Goal: Task Accomplishment & Management: Manage account settings

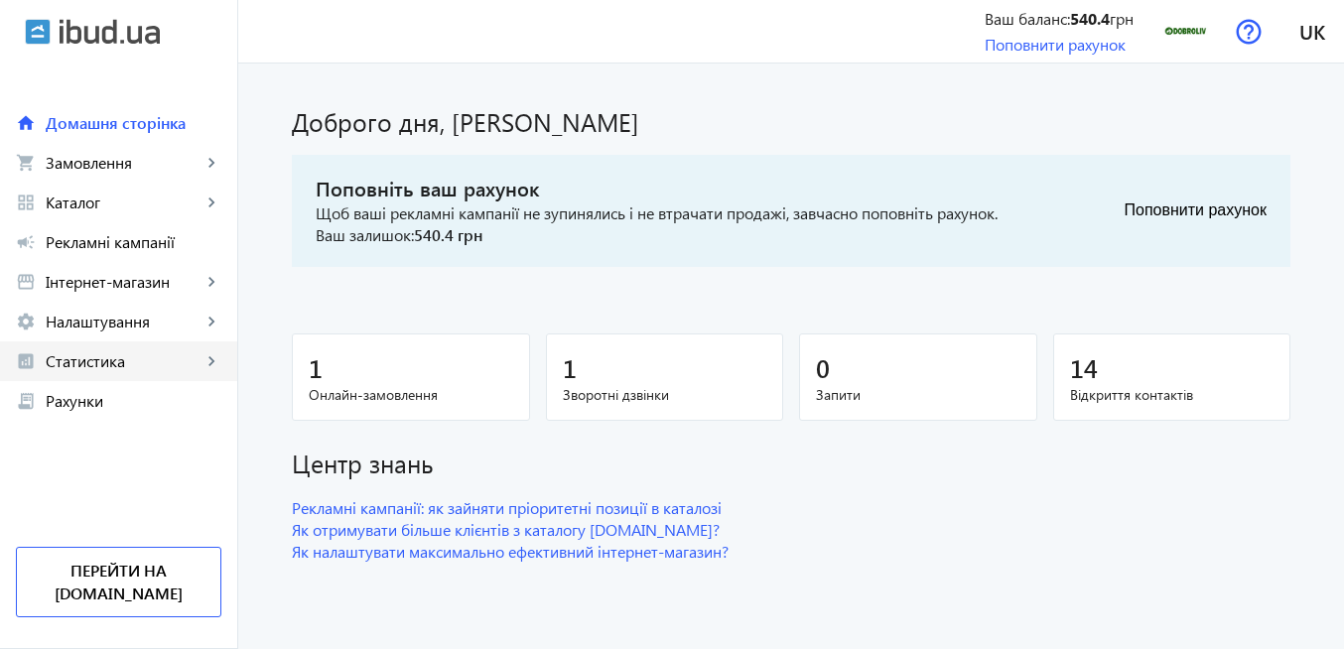
click at [140, 363] on span "Статистика" at bounding box center [124, 361] width 156 height 20
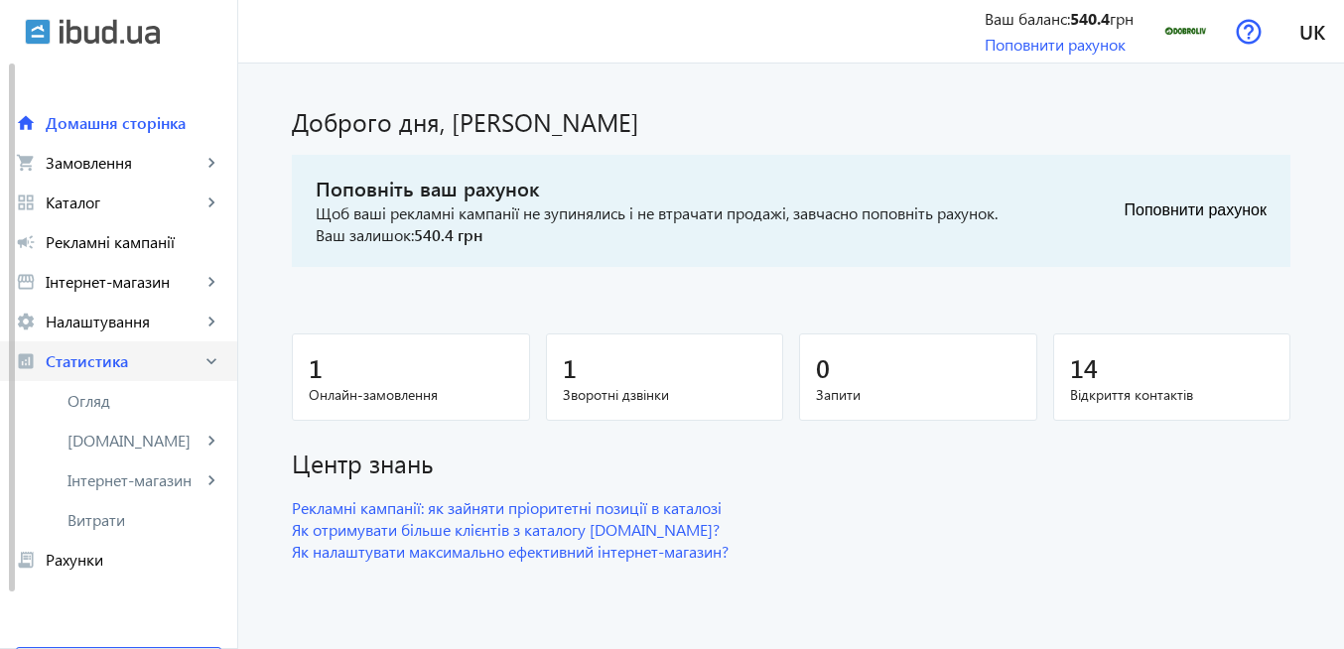
scroll to position [77, 0]
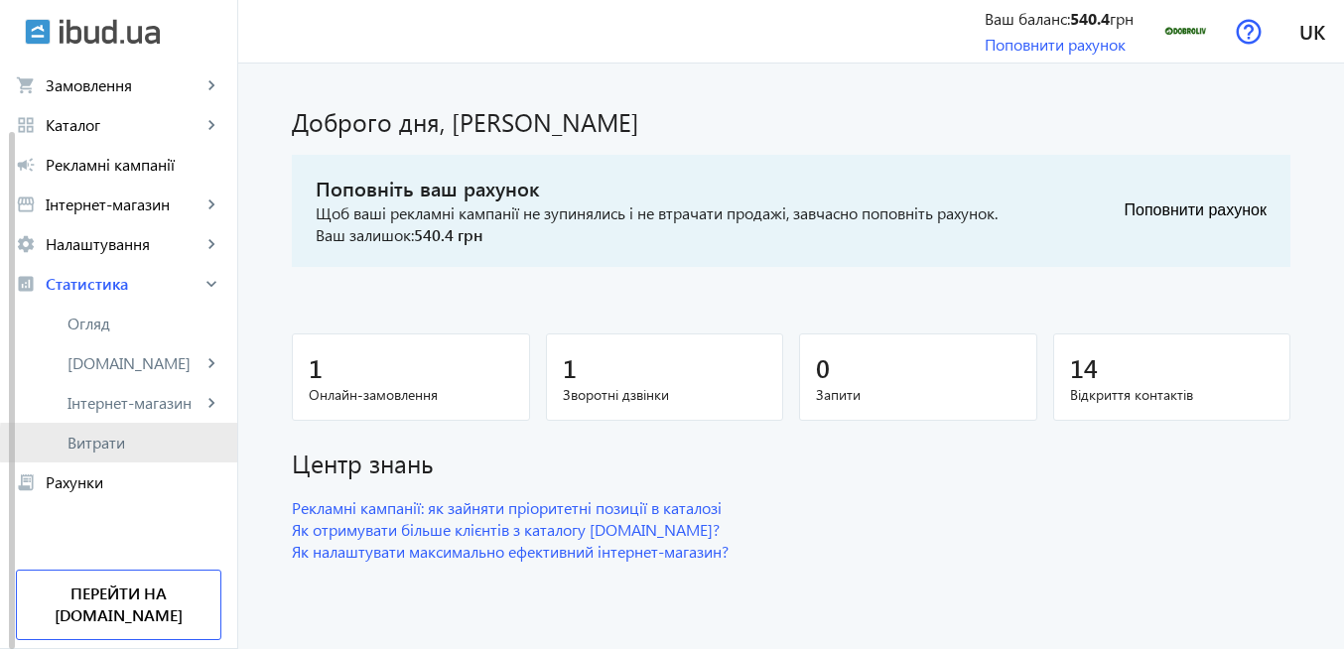
click at [146, 444] on span "Витрати" at bounding box center [144, 443] width 154 height 20
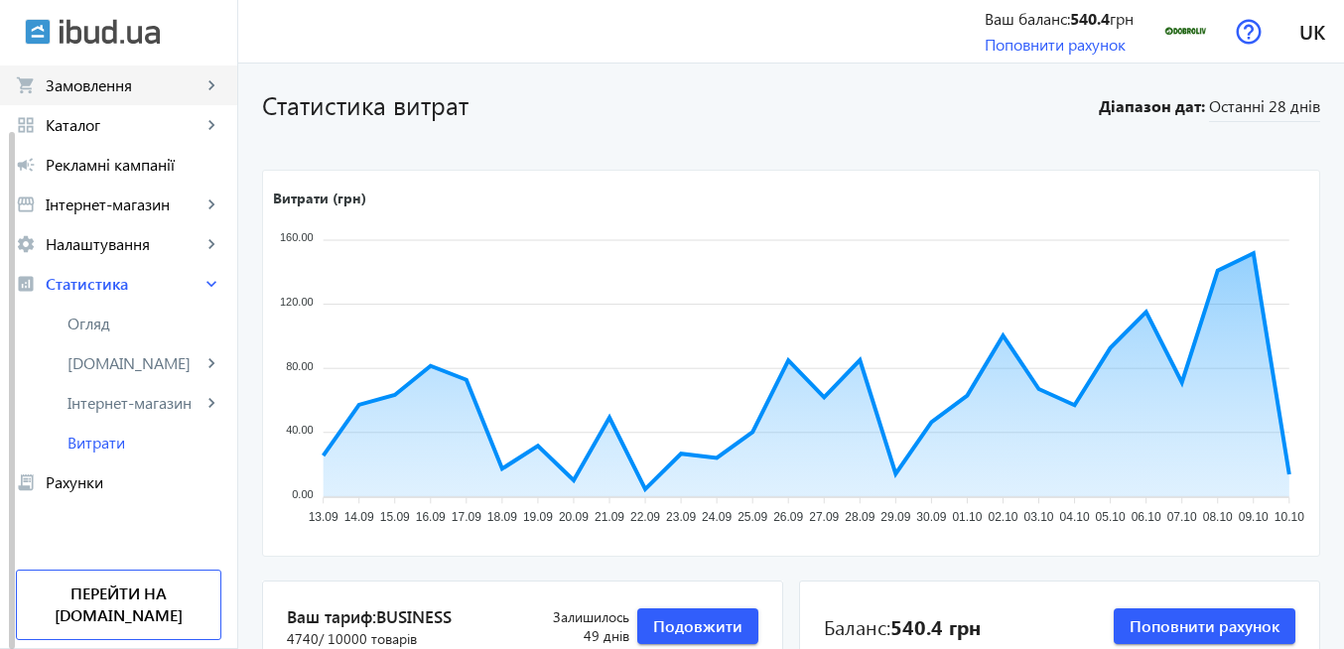
click at [84, 88] on span "Замовлення" at bounding box center [124, 85] width 156 height 20
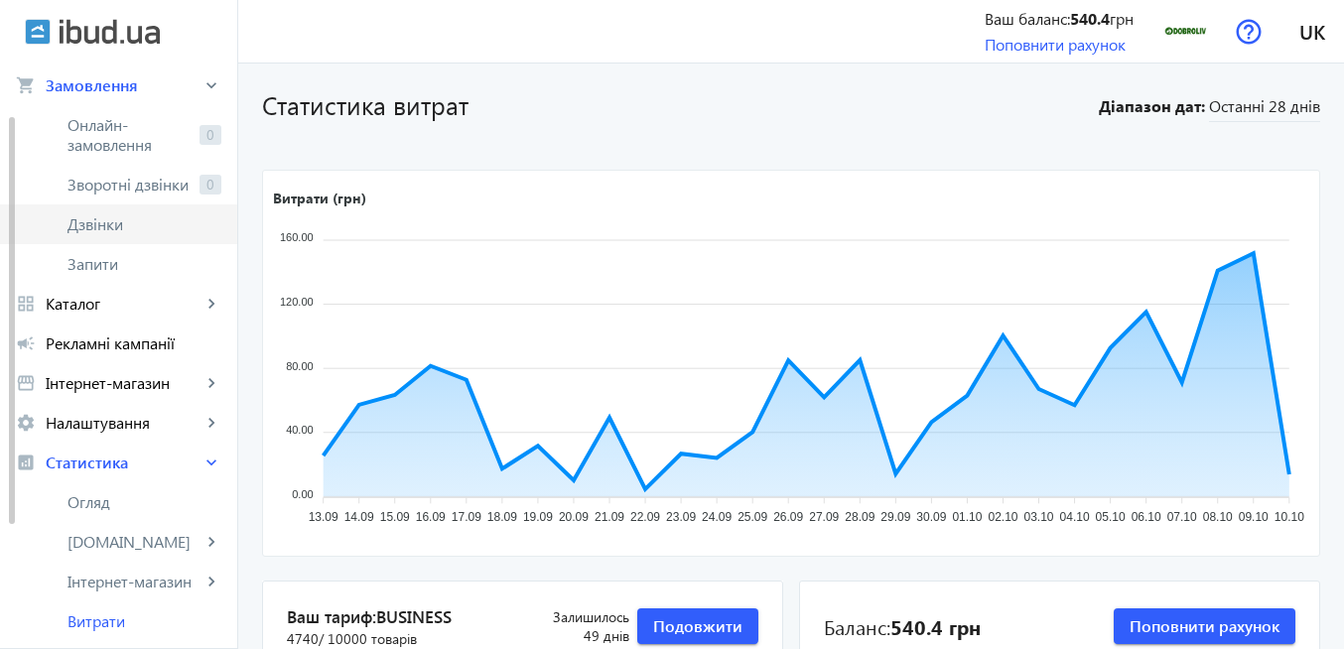
click at [135, 229] on span "Дзвінки" at bounding box center [144, 224] width 154 height 20
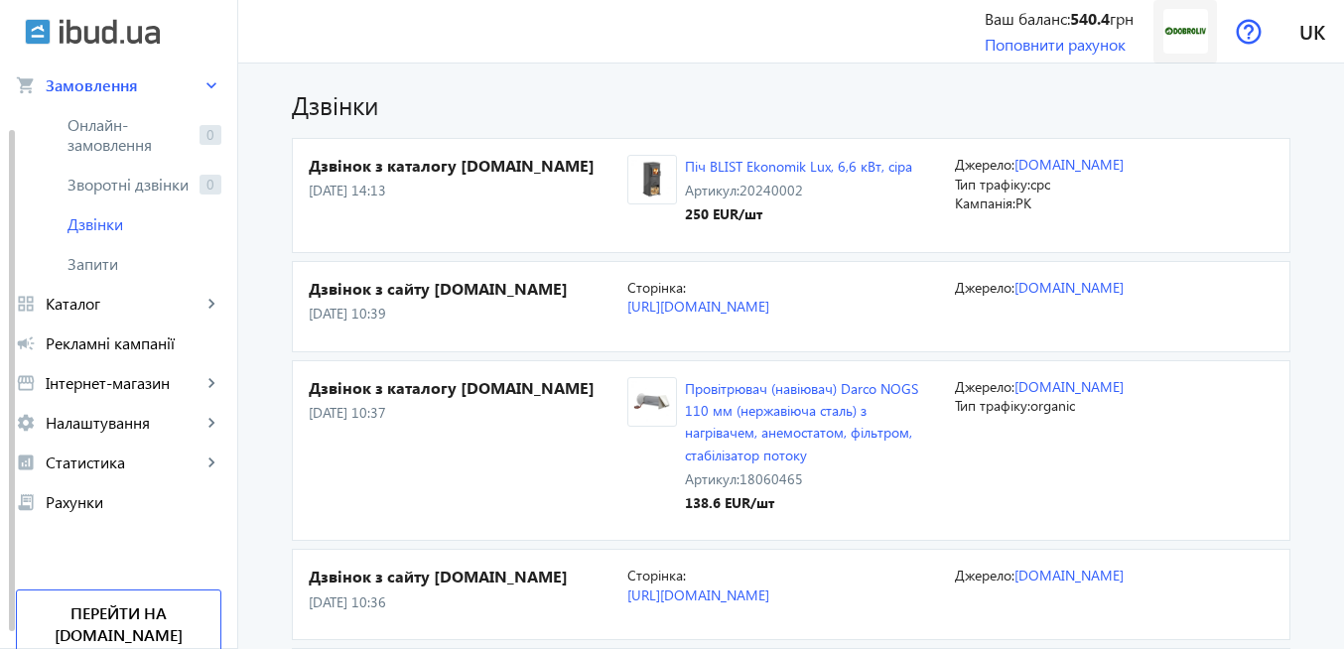
click at [1183, 31] on img at bounding box center [1185, 31] width 45 height 45
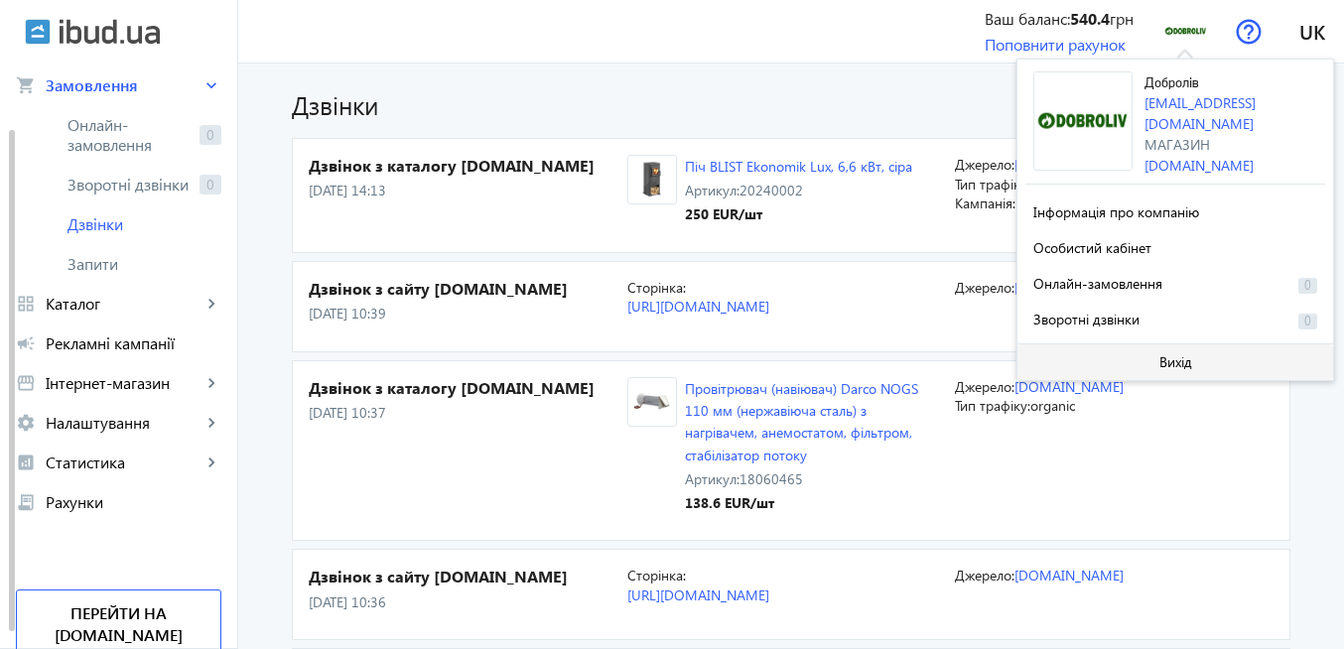
click at [1194, 361] on span at bounding box center [1175, 362] width 316 height 48
